Goal: Find specific page/section: Find specific page/section

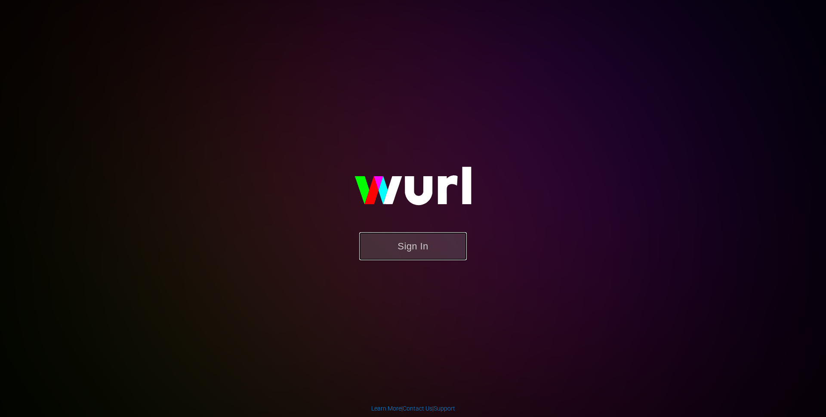
click at [434, 246] on button "Sign In" at bounding box center [413, 246] width 108 height 28
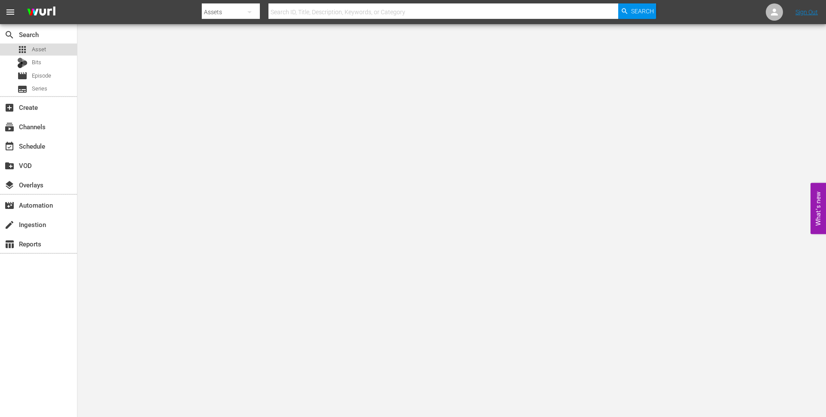
click at [62, 47] on div "apps Asset" at bounding box center [38, 49] width 77 height 12
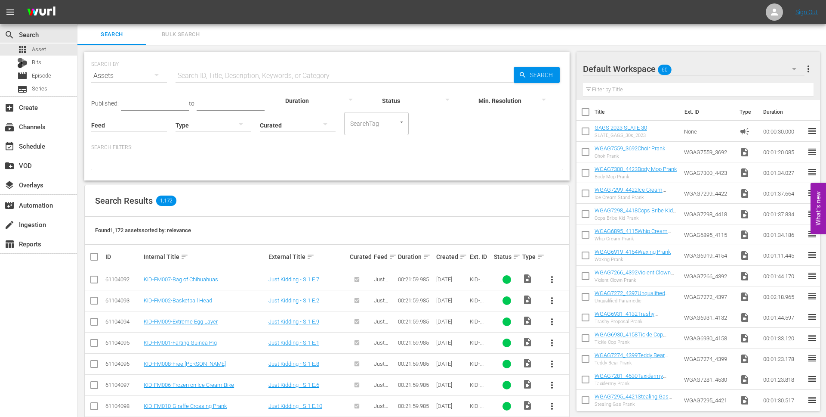
click at [249, 80] on input "text" at bounding box center [345, 75] width 338 height 21
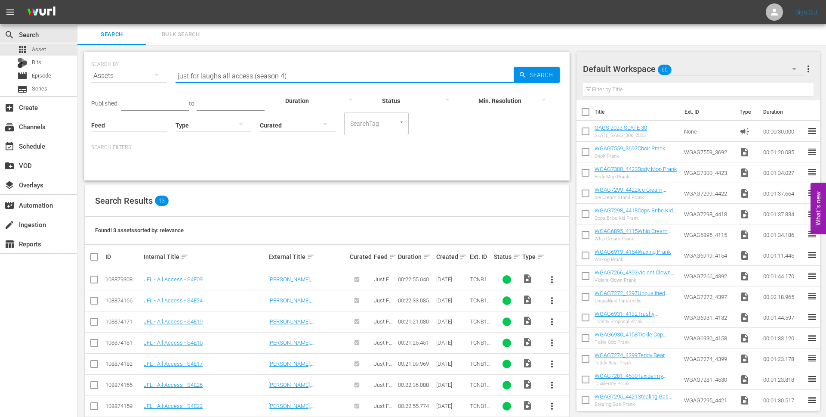
click at [326, 72] on input "just for laughs all access (season 4)" at bounding box center [345, 75] width 338 height 21
type input "tcnb15"
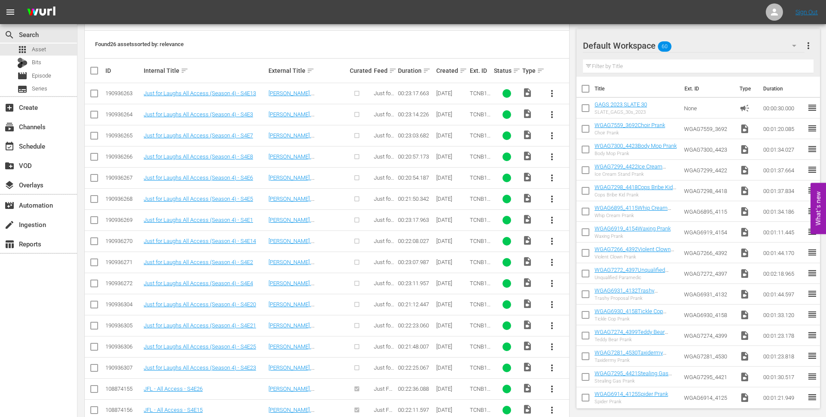
scroll to position [185, 0]
